Goal: Book appointment/travel/reservation

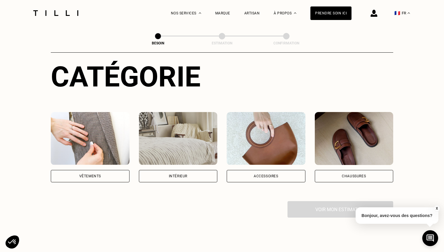
scroll to position [99, 0]
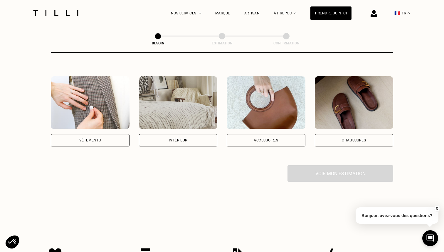
click at [180, 138] on div "Intérieur" at bounding box center [178, 140] width 18 height 4
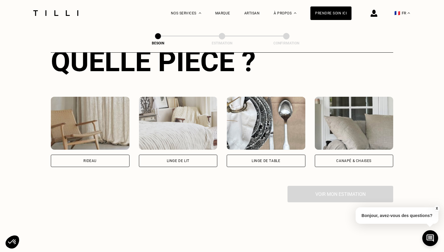
scroll to position [241, 0]
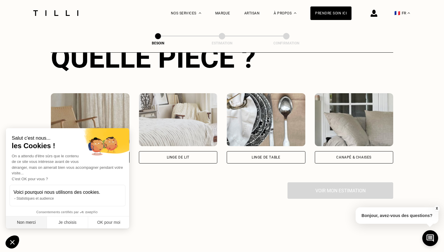
click at [26, 225] on button "Non merci" at bounding box center [26, 222] width 41 height 12
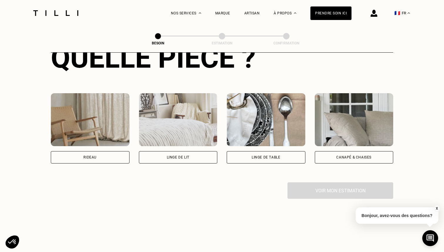
click at [107, 153] on div "Rideau" at bounding box center [90, 157] width 79 height 12
select select "FR"
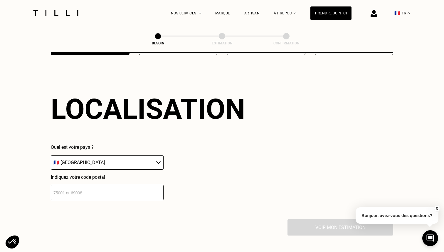
scroll to position [350, 0]
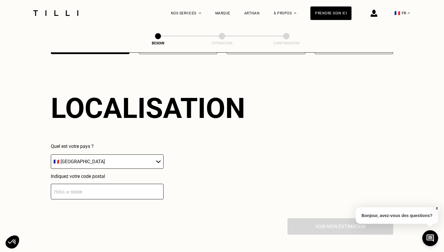
click at [100, 189] on input "number" at bounding box center [107, 191] width 113 height 16
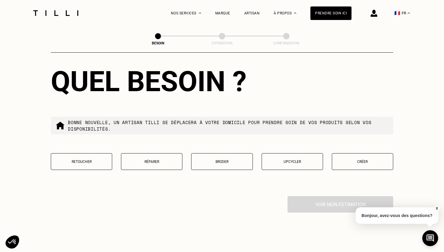
scroll to position [531, 0]
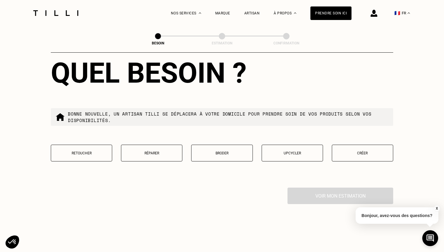
type input "75009"
click at [83, 151] on button "Retoucher" at bounding box center [81, 152] width 61 height 17
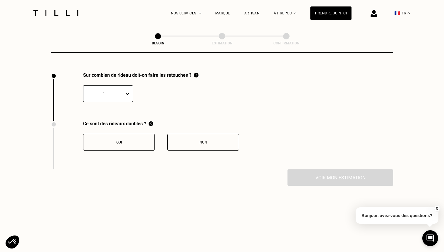
scroll to position [647, 0]
click at [115, 92] on div "1" at bounding box center [108, 92] width 50 height 17
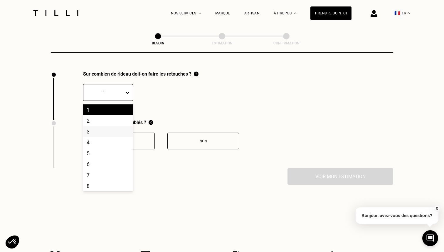
click at [96, 126] on div "3" at bounding box center [108, 131] width 50 height 11
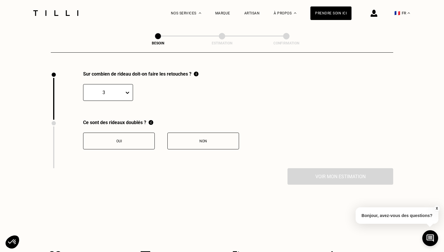
click at [194, 139] on button "Non" at bounding box center [203, 140] width 72 height 17
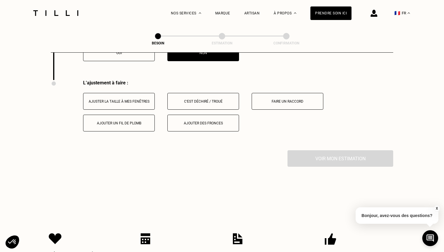
scroll to position [743, 0]
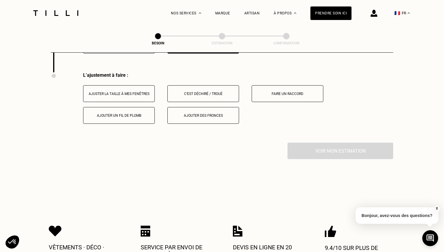
click at [143, 92] on div "Ajuster la taille à mes fenêtres" at bounding box center [118, 94] width 65 height 4
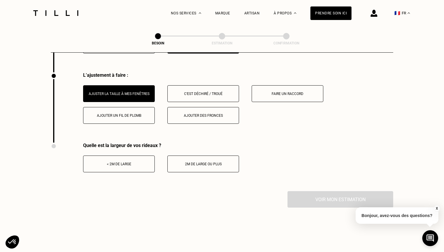
click at [270, 92] on div "Faire un raccord" at bounding box center [287, 94] width 65 height 4
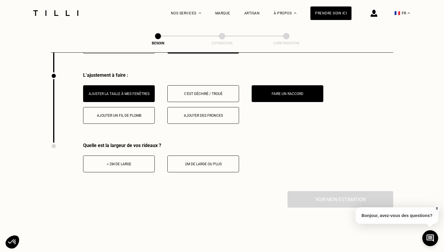
click at [126, 92] on div "Ajuster la taille à mes fenêtres" at bounding box center [118, 94] width 65 height 4
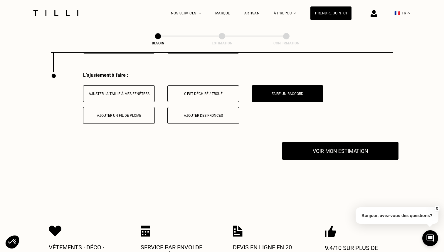
click at [322, 146] on button "Voir mon estimation" at bounding box center [340, 150] width 116 height 18
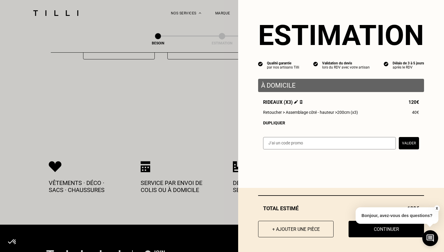
scroll to position [808, 0]
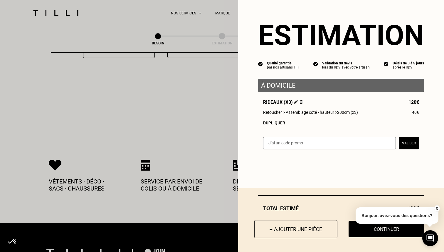
click at [295, 234] on button "+ Ajouter une pièce" at bounding box center [295, 229] width 83 height 18
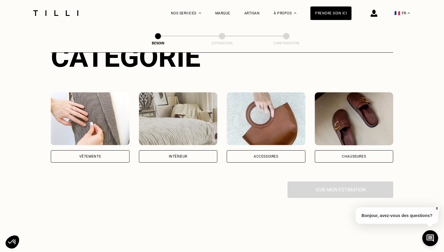
scroll to position [84, 0]
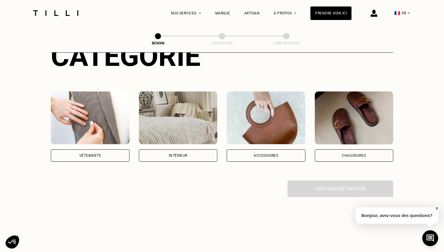
click at [197, 149] on div "Intérieur" at bounding box center [178, 155] width 79 height 12
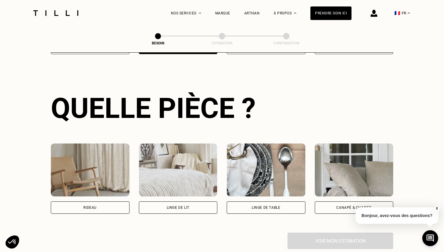
scroll to position [191, 0]
click at [116, 201] on div "Rideau" at bounding box center [90, 207] width 79 height 12
select select "FR"
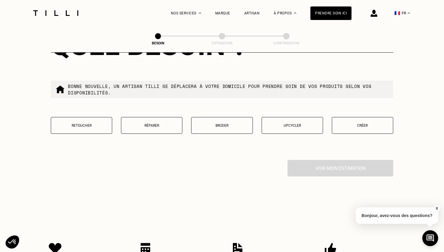
scroll to position [561, 0]
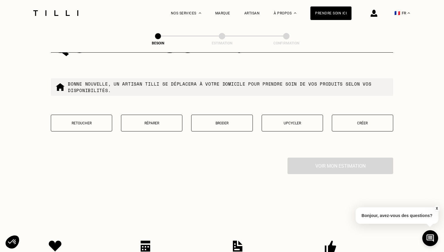
click at [94, 123] on button "Retoucher" at bounding box center [81, 122] width 61 height 17
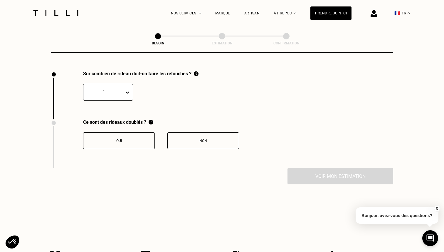
scroll to position [653, 0]
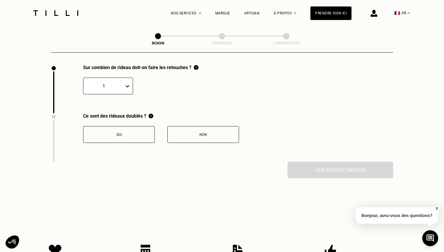
click at [122, 86] on div "1" at bounding box center [108, 85] width 50 height 17
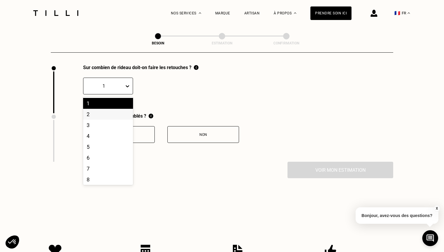
click at [101, 109] on div "2" at bounding box center [108, 114] width 50 height 11
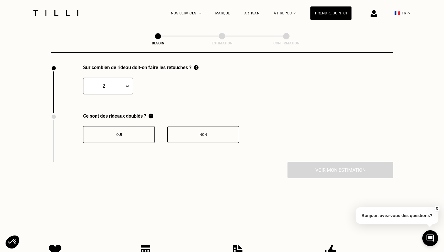
click at [142, 126] on button "Oui" at bounding box center [119, 134] width 72 height 17
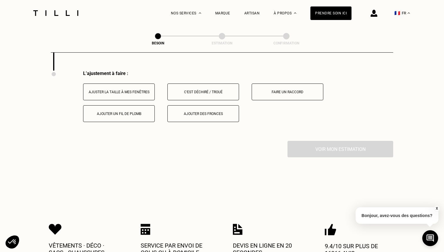
scroll to position [745, 0]
click at [132, 89] on div "Ajuster la taille à mes fenêtres" at bounding box center [118, 91] width 65 height 4
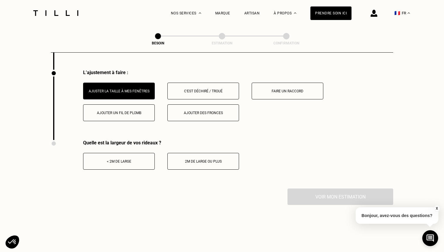
click at [132, 159] on div "< 2m de large" at bounding box center [118, 161] width 65 height 4
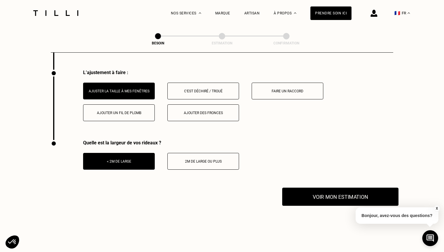
click at [317, 187] on button "Voir mon estimation" at bounding box center [340, 196] width 116 height 18
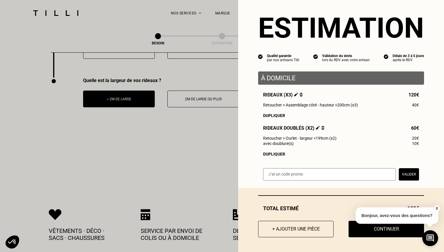
scroll to position [816, 0]
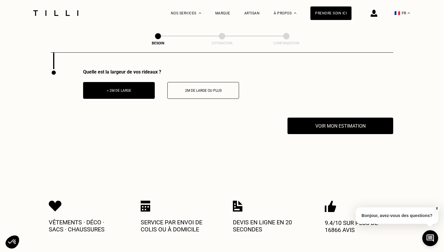
click at [437, 208] on button "X" at bounding box center [437, 208] width 6 height 6
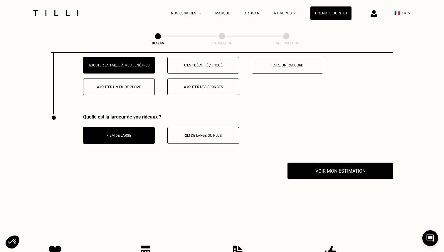
scroll to position [772, 0]
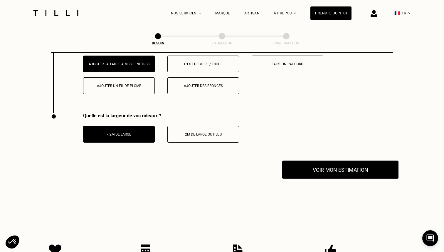
click at [333, 165] on button "Voir mon estimation" at bounding box center [340, 169] width 116 height 18
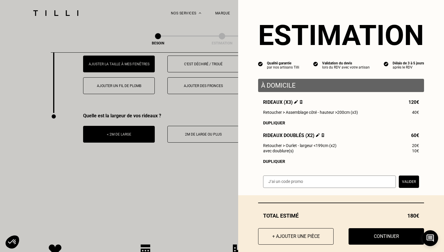
scroll to position [8, 0]
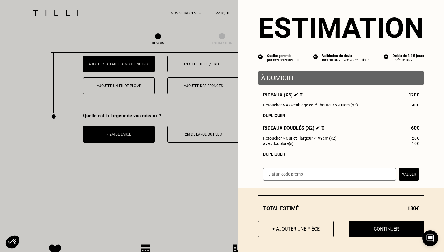
click at [323, 129] on span "Rideaux doublés (x2)" at bounding box center [293, 128] width 61 height 6
click at [321, 128] on img at bounding box center [322, 128] width 3 height 4
click at [322, 128] on img at bounding box center [322, 128] width 3 height 4
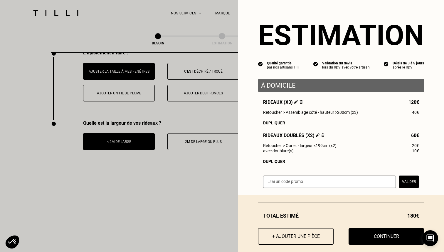
scroll to position [762, 0]
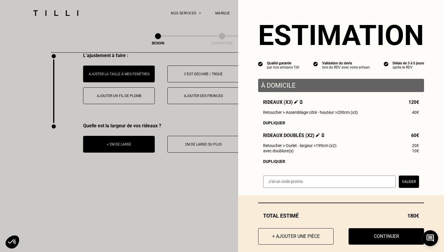
click at [319, 135] on span "Rideaux doublés (x2)" at bounding box center [293, 135] width 61 height 6
click at [321, 135] on img at bounding box center [322, 135] width 3 height 4
click at [316, 136] on img at bounding box center [318, 135] width 4 height 4
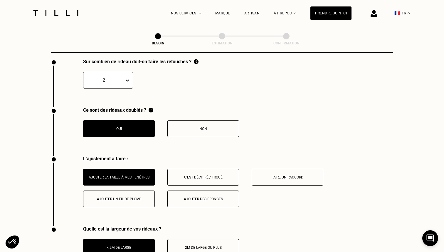
scroll to position [710, 0]
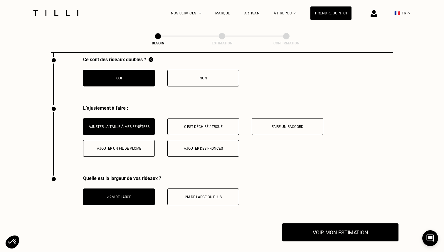
click at [337, 229] on button "Voir mon estimation" at bounding box center [340, 232] width 116 height 18
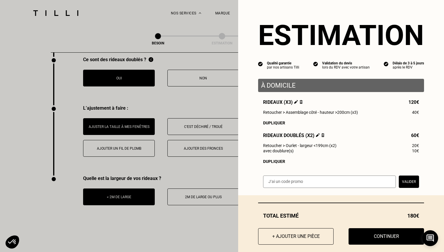
click at [322, 136] on img at bounding box center [322, 135] width 3 height 4
click at [322, 136] on div "Estimation Qualité garantie par nos artisans Tilli Validation du devis lors du …" at bounding box center [341, 97] width 206 height 195
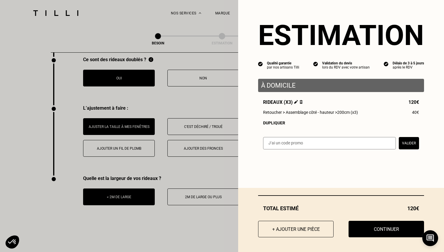
click at [322, 136] on div "Estimation Qualité garantie par nos artisans Tilli Validation du devis lors du …" at bounding box center [341, 78] width 206 height 156
click at [278, 167] on div "Estimation Qualité garantie par nos artisans Tilli Validation du devis lors du …" at bounding box center [341, 126] width 206 height 252
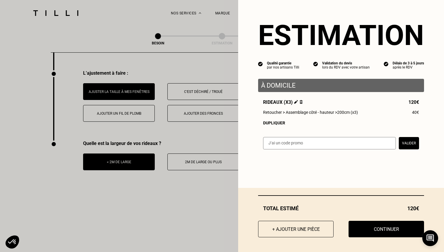
scroll to position [746, 0]
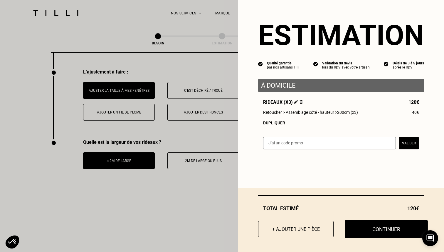
click at [370, 230] on button "Continuer" at bounding box center [386, 229] width 83 height 18
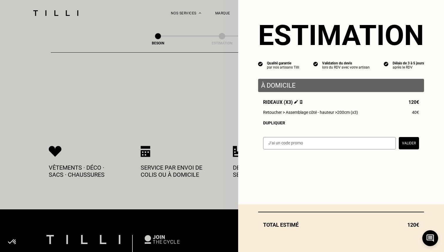
scroll to position [0, 0]
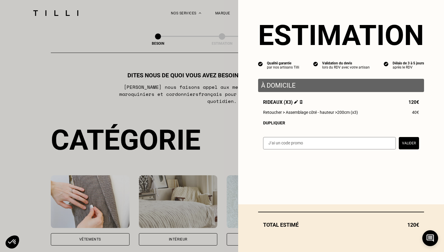
select select "FR"
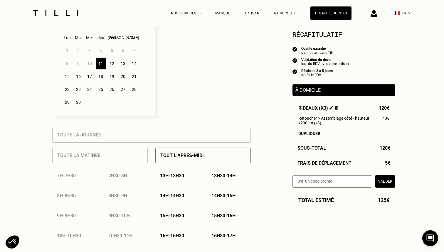
scroll to position [171, 0]
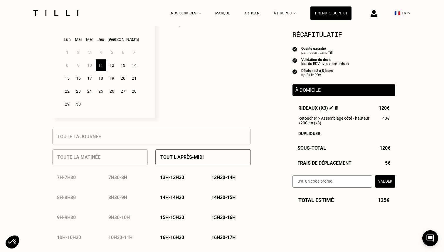
click at [112, 64] on div "12" at bounding box center [112, 65] width 10 height 12
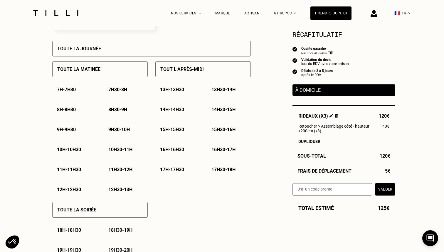
scroll to position [259, 0]
click at [81, 191] on p "12h - 12h30" at bounding box center [69, 189] width 24 height 6
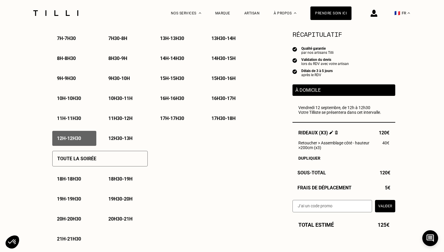
scroll to position [311, 0]
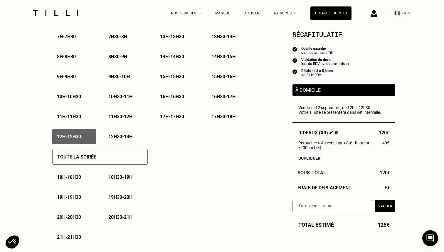
click at [116, 135] on p "12h30 - 13h" at bounding box center [120, 137] width 24 height 6
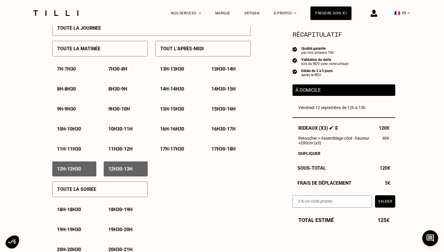
scroll to position [279, 0]
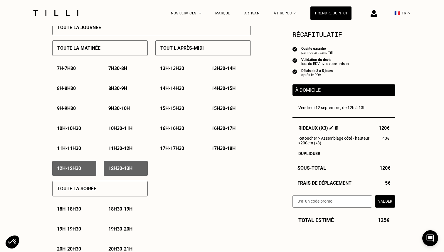
click at [179, 70] on p "13h - 13h30" at bounding box center [172, 68] width 24 height 6
click at [178, 86] on div "14h - 14h30" at bounding box center [177, 88] width 44 height 15
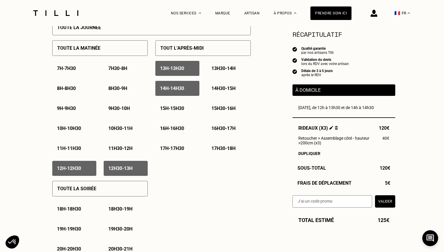
click at [175, 108] on p "15h - 15h30" at bounding box center [172, 108] width 24 height 6
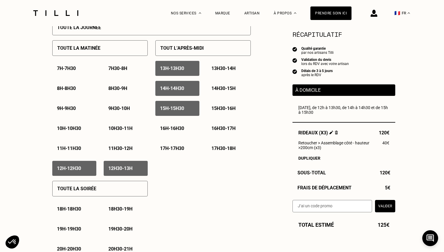
click at [176, 130] on p "16h - 16h30" at bounding box center [172, 128] width 24 height 6
click at [172, 148] on p "17h - 17h30" at bounding box center [172, 148] width 24 height 6
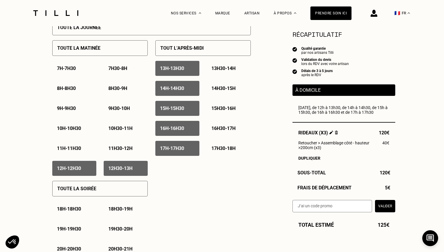
click at [218, 65] on div "13h30 - 14h" at bounding box center [229, 68] width 44 height 15
click at [218, 87] on p "14h30 - 15h" at bounding box center [223, 88] width 24 height 6
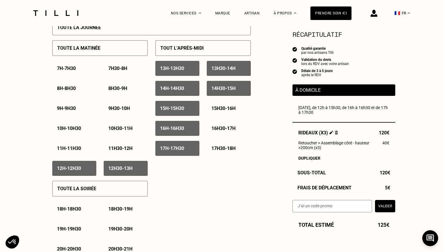
click at [220, 109] on p "15h30 - 16h" at bounding box center [223, 108] width 24 height 6
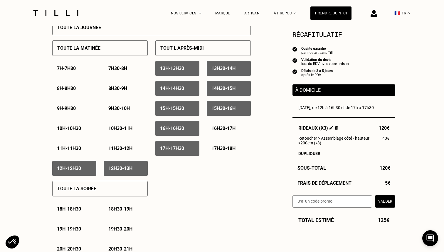
click at [220, 127] on p "16h30 - 17h" at bounding box center [223, 128] width 24 height 6
click at [221, 148] on p "17h30 - 18h" at bounding box center [223, 148] width 24 height 6
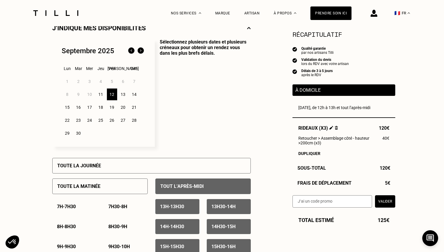
scroll to position [143, 0]
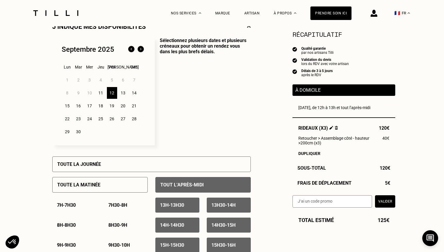
click at [125, 94] on div "13" at bounding box center [123, 93] width 10 height 12
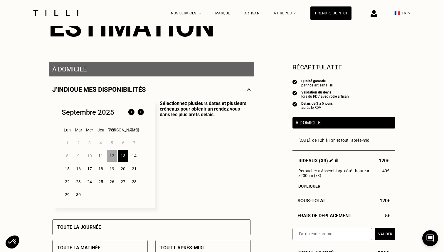
scroll to position [80, 0]
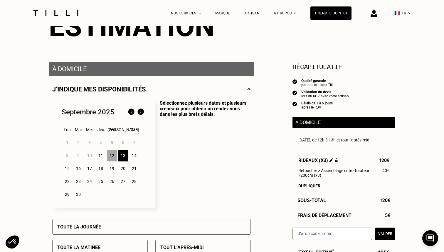
click at [102, 154] on div "11" at bounding box center [101, 155] width 10 height 12
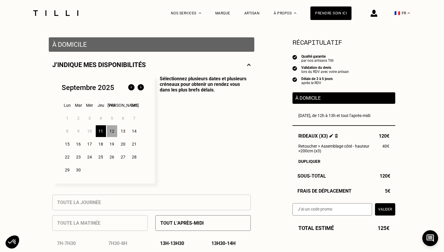
scroll to position [103, 0]
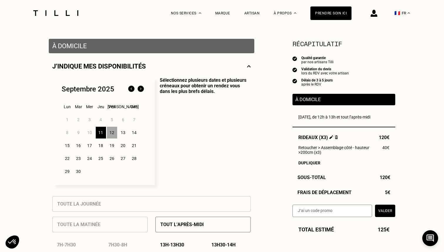
click at [70, 144] on div "15" at bounding box center [67, 145] width 10 height 12
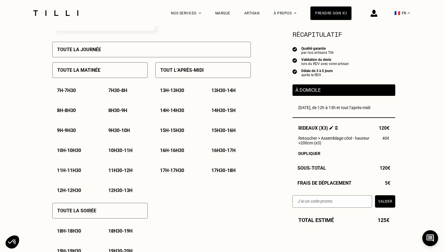
scroll to position [229, 0]
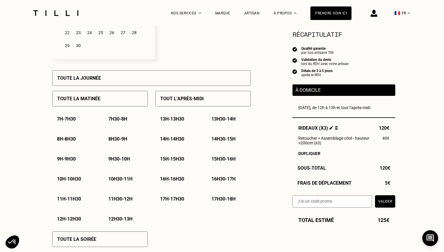
click at [193, 100] on p "Tout l’après-midi" at bounding box center [181, 99] width 43 height 6
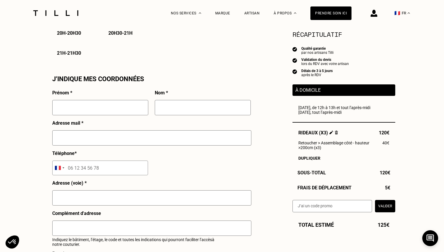
scroll to position [496, 0]
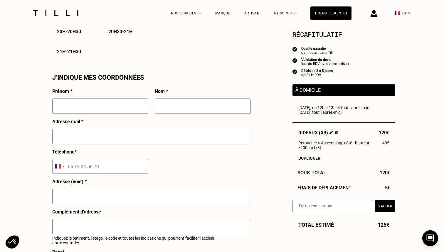
click at [88, 108] on input "text" at bounding box center [100, 105] width 96 height 15
type input "[GEOGRAPHIC_DATA]"
type input "Bouget"
type input "[EMAIL_ADDRESS][DOMAIN_NAME]"
type input "06 58 64 15 02"
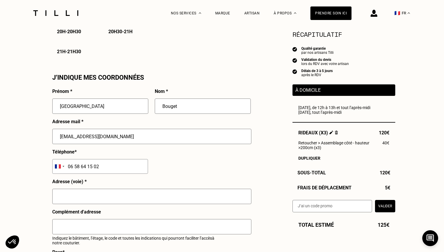
type input "[STREET_ADDRESS]"
type input "65A16, interphone Bouget Schoenher"
type input "[GEOGRAPHIC_DATA]"
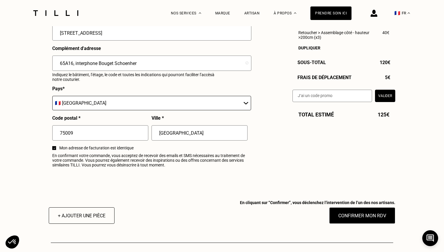
scroll to position [665, 0]
click at [153, 62] on input "65A16, interphone Bouget Schoenher" at bounding box center [151, 62] width 199 height 15
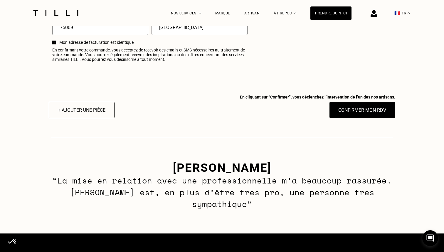
scroll to position [771, 0]
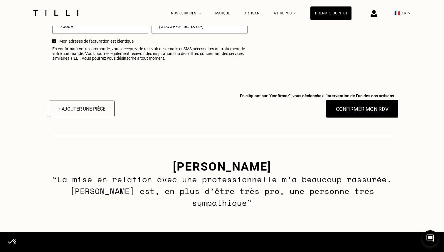
type input "65A16, interphone Bouget Schoenher, Bat droite, Etage 1, Porte gauche"
click at [355, 111] on button "Confirmer mon RDV" at bounding box center [362, 109] width 73 height 18
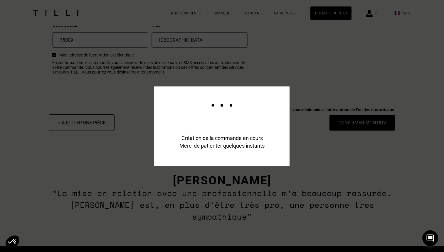
scroll to position [785, 0]
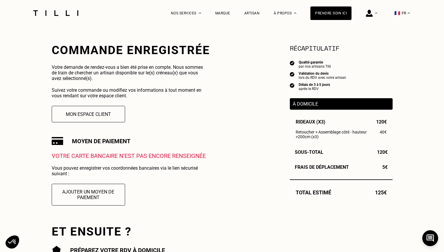
scroll to position [101, 0]
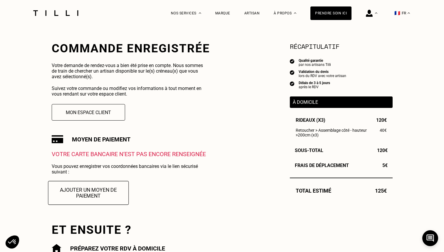
click at [107, 194] on button "Ajouter un moyen de paiement" at bounding box center [88, 193] width 81 height 24
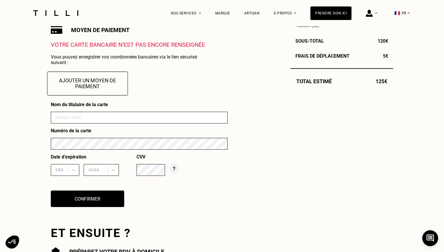
scroll to position [208, 0]
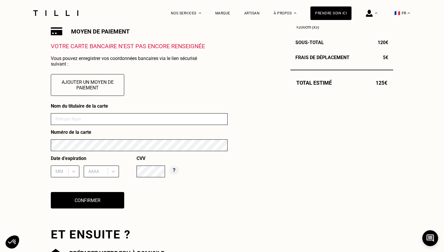
click at [76, 112] on form "Nom du titulaire de la carte Numéro de la carte Date d’expiration MM AAAA CVV" at bounding box center [139, 142] width 177 height 78
click at [74, 118] on input at bounding box center [139, 119] width 177 height 12
type input "[PERSON_NAME]"
type input "05"
type input "2027"
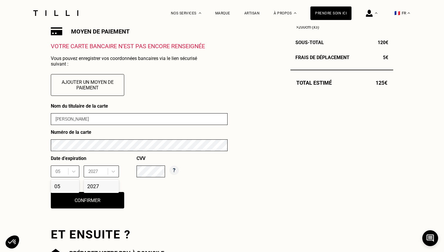
click at [245, 186] on div "Commande enregistrée Votre demande de rendez-vous a bien été prise en compte. N…" at bounding box center [222, 131] width 342 height 395
click at [116, 209] on div "Nom du titulaire de la carte [PERSON_NAME] Numéro de la carte Date d’expiration…" at bounding box center [139, 159] width 177 height 112
click at [110, 205] on button "Confirmer" at bounding box center [87, 200] width 81 height 18
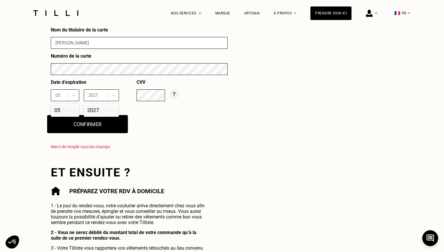
scroll to position [286, 0]
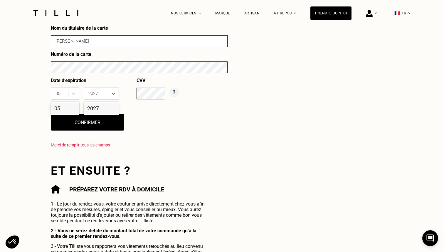
click at [96, 93] on input "2027" at bounding box center [93, 93] width 11 height 5
click at [64, 106] on div "05" at bounding box center [65, 108] width 28 height 11
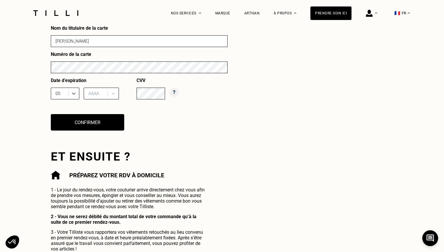
click at [94, 102] on div "Date d’expiration option 05, selected. 05 AAAA" at bounding box center [94, 90] width 86 height 26
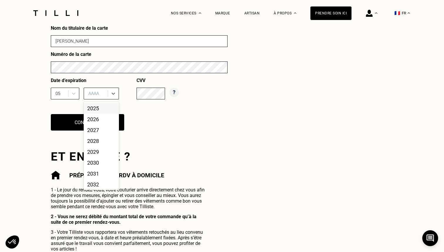
click at [94, 96] on div "AAAA" at bounding box center [96, 93] width 22 height 9
click at [96, 129] on div "2027" at bounding box center [101, 129] width 35 height 11
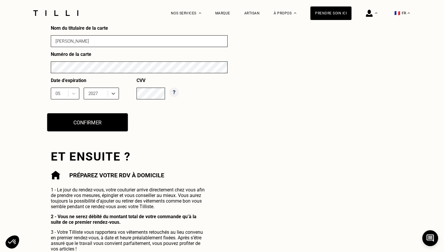
scroll to position [301, 0]
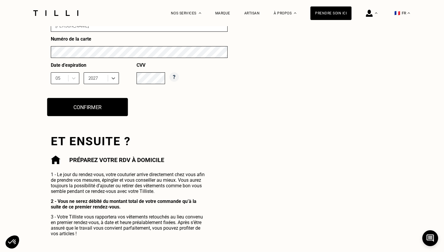
click at [98, 110] on button "Confirmer" at bounding box center [87, 107] width 81 height 18
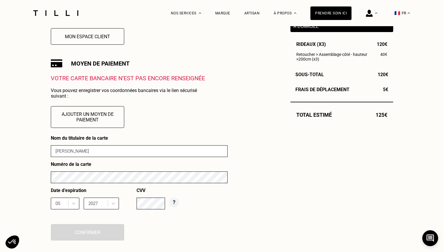
scroll to position [176, 0]
